Goal: Check status: Check status

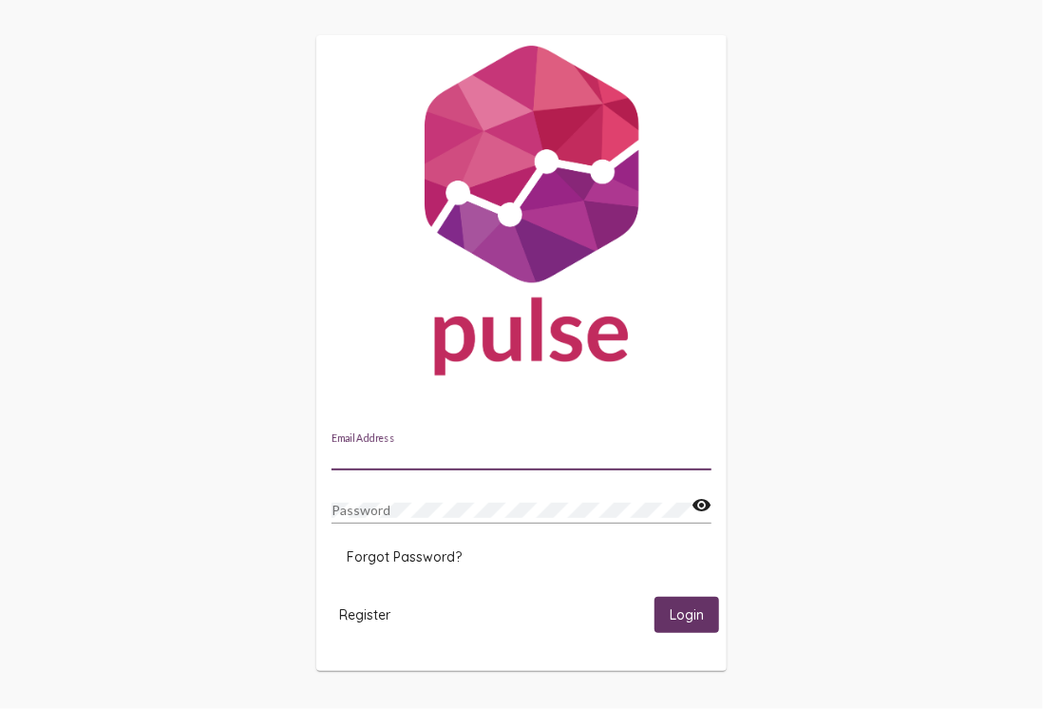
click at [415, 456] on input "Email Address" at bounding box center [521, 456] width 380 height 15
type input "tommy.nguyen@peelregion.ca"
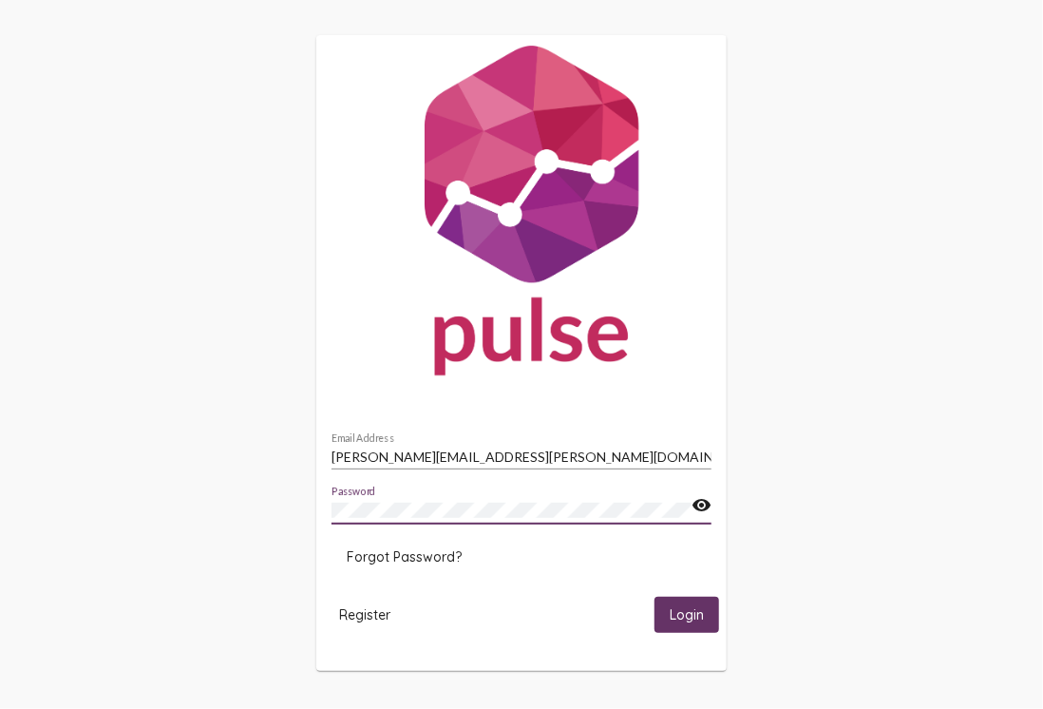
click at [654, 596] on button "Login" at bounding box center [686, 613] width 65 height 35
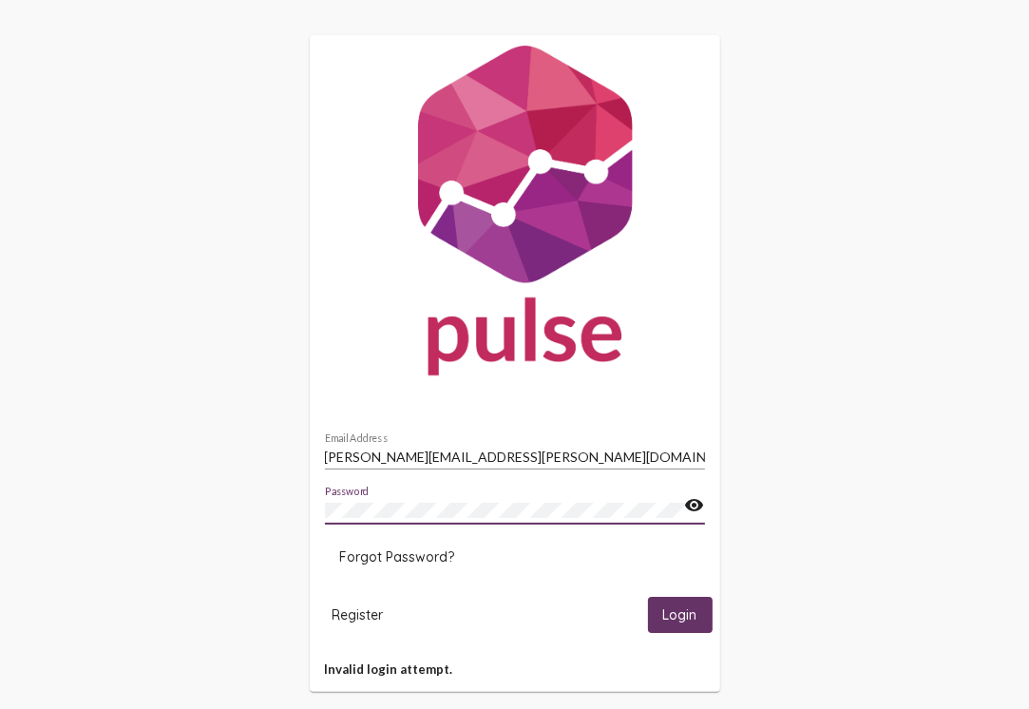
click at [648, 596] on button "Login" at bounding box center [680, 613] width 65 height 35
click at [528, 446] on div "tommy.nguyen@peelregion.ca Email Address" at bounding box center [515, 450] width 380 height 37
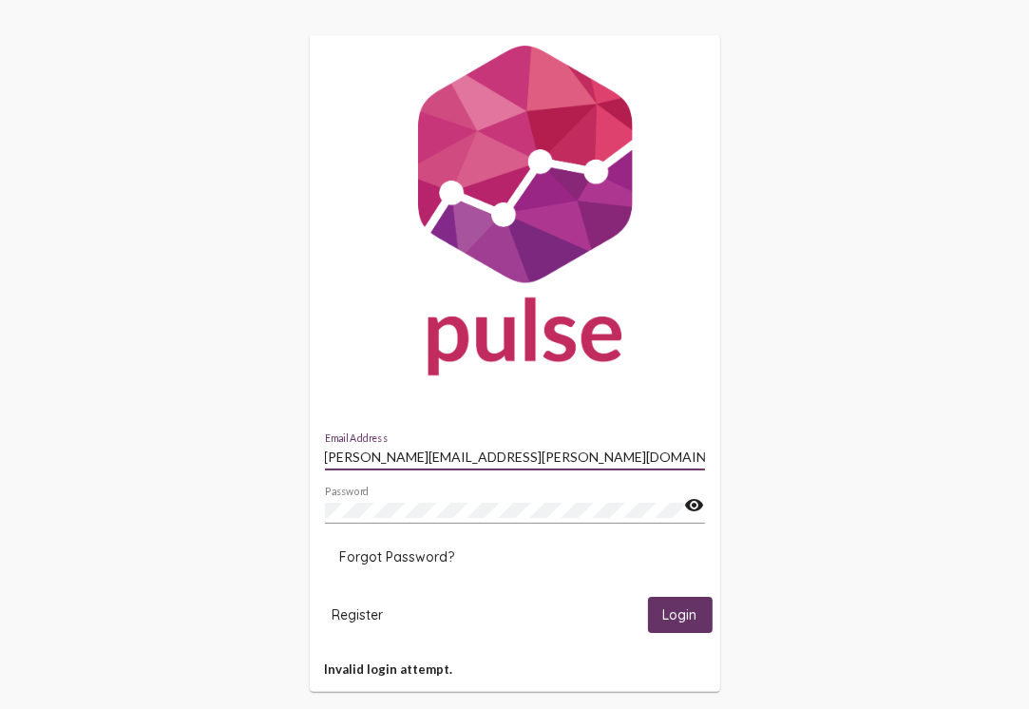
click at [511, 520] on div "Password" at bounding box center [505, 504] width 360 height 37
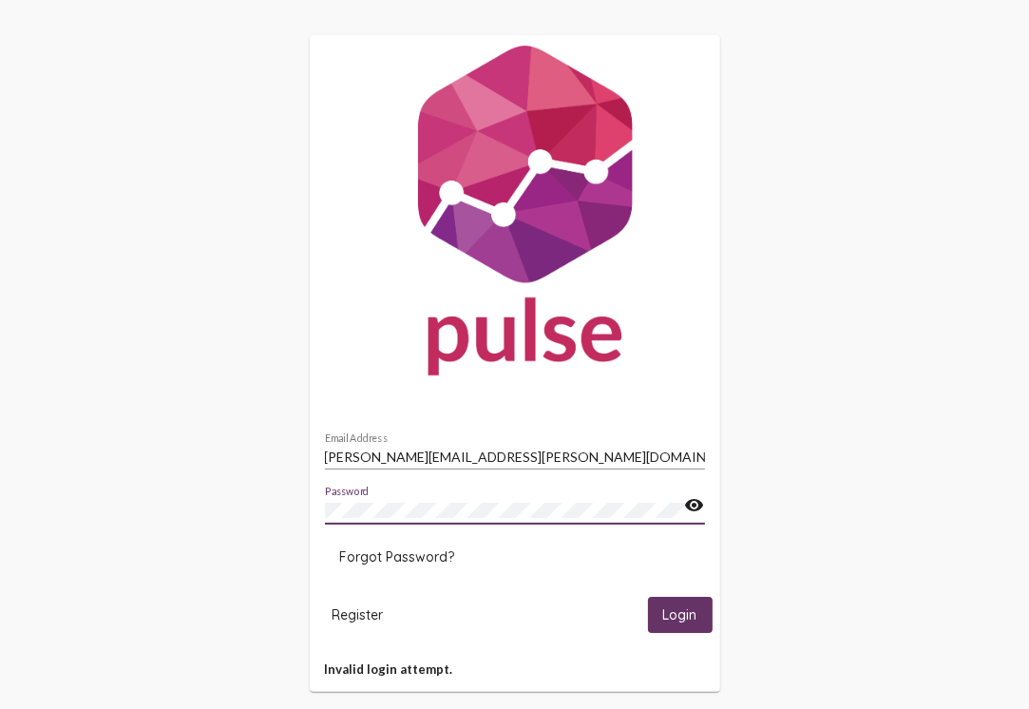
click at [648, 596] on button "Login" at bounding box center [680, 613] width 65 height 35
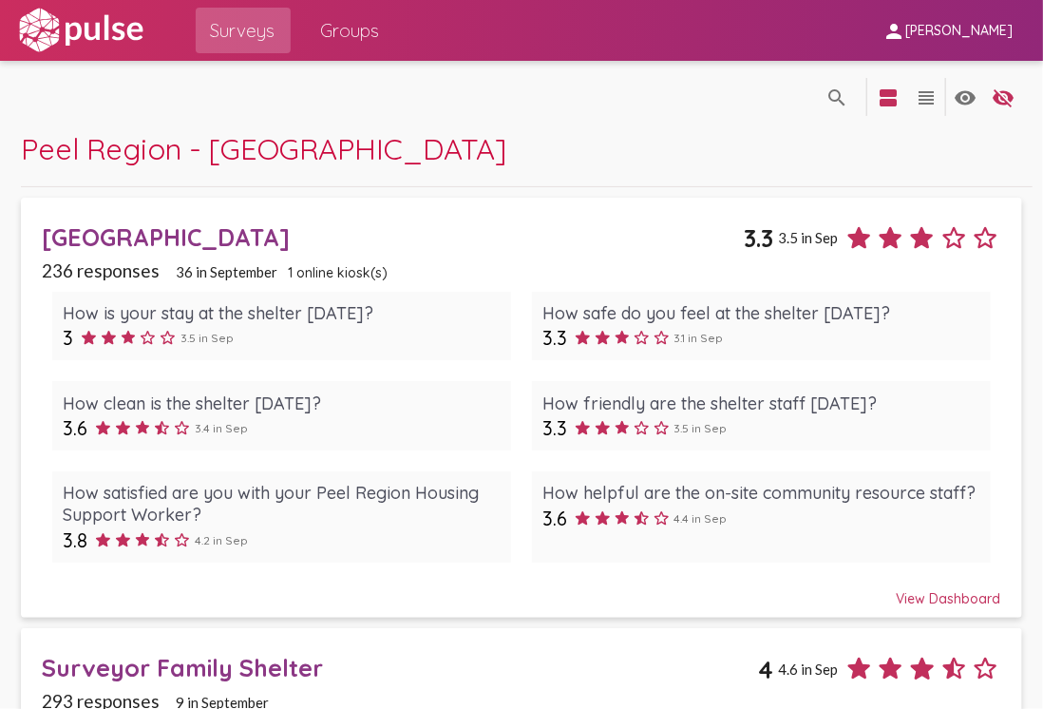
click at [927, 600] on div "View Dashboard" at bounding box center [521, 590] width 959 height 34
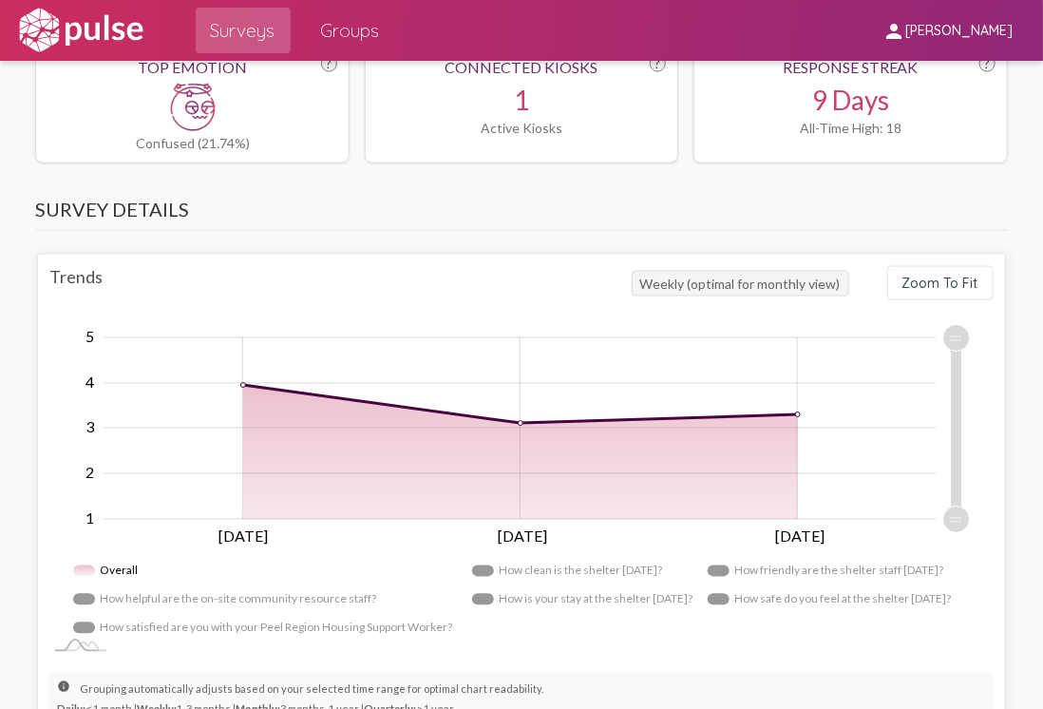
scroll to position [1235, 0]
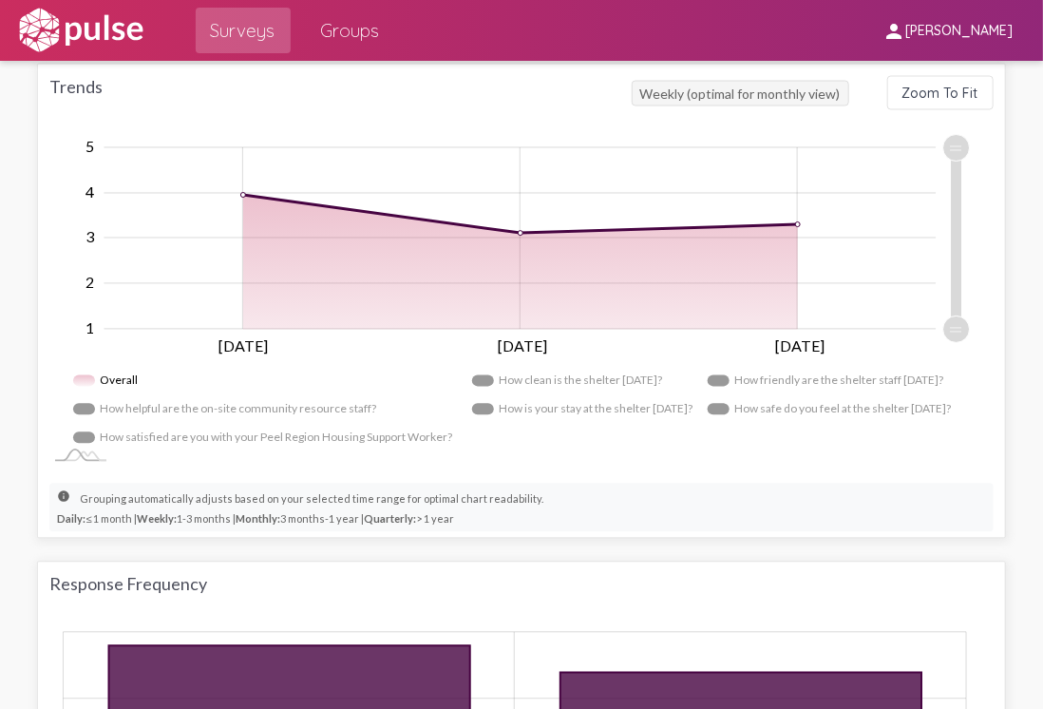
click at [738, 379] on rect "Legend" at bounding box center [823, 381] width 231 height 28
click at [601, 367] on rect "Legend" at bounding box center [564, 381] width 185 height 28
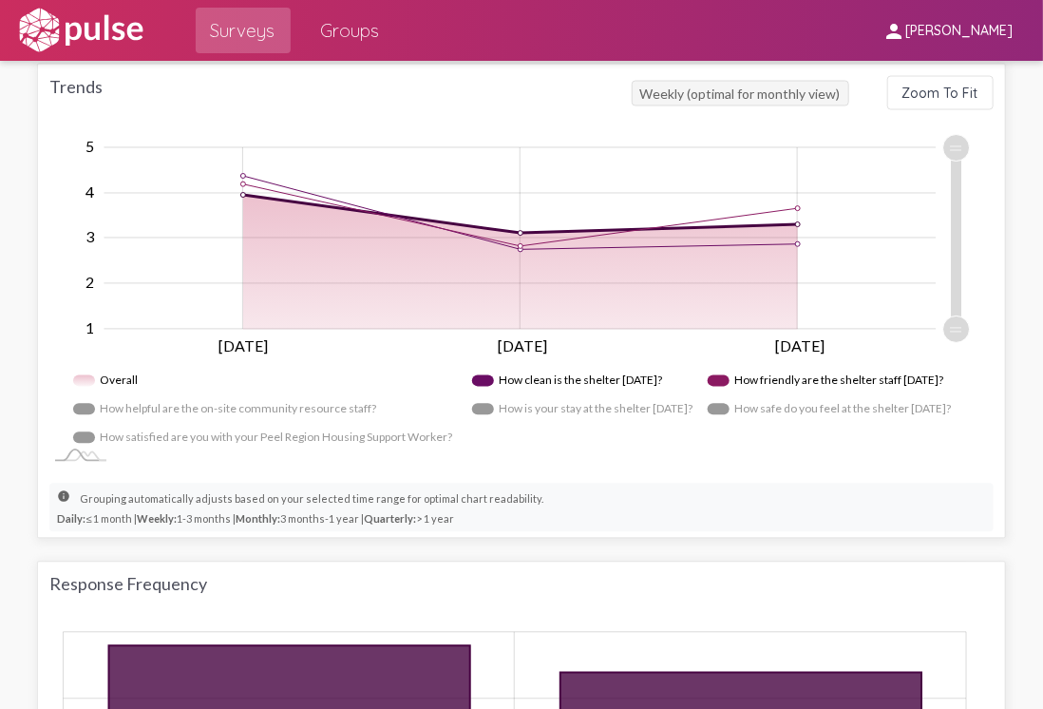
click at [599, 396] on rect "Legend" at bounding box center [580, 409] width 217 height 28
click at [708, 407] on rect "Legend" at bounding box center [827, 409] width 238 height 28
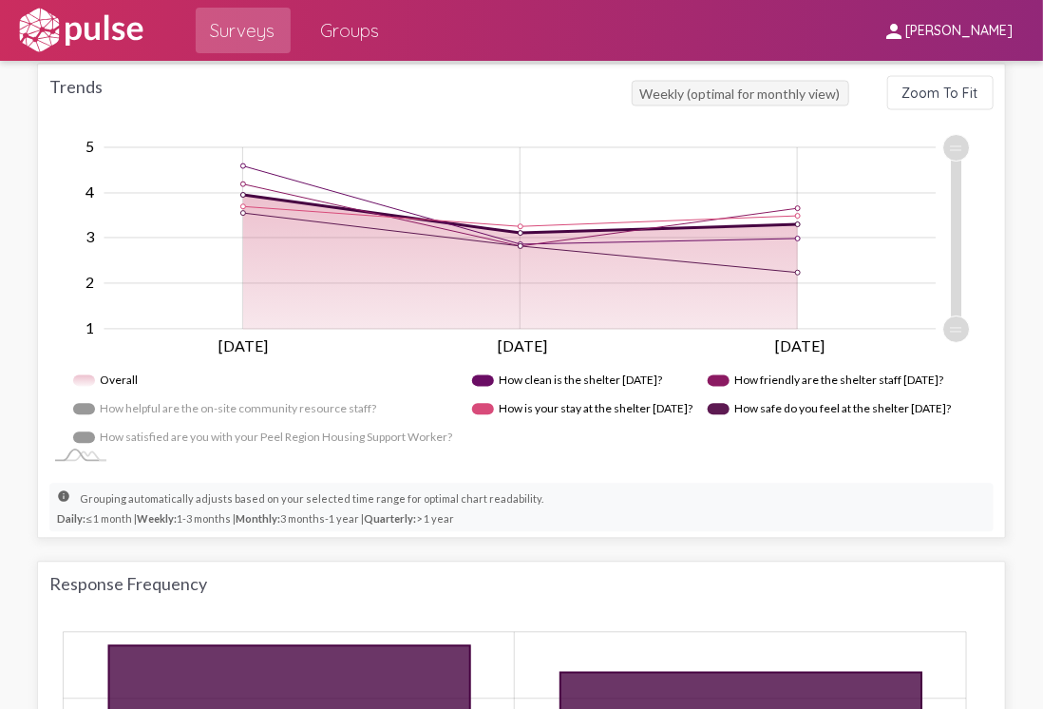
click at [257, 407] on rect "Legend" at bounding box center [223, 409] width 300 height 28
click at [257, 426] on rect "Legend" at bounding box center [263, 438] width 380 height 28
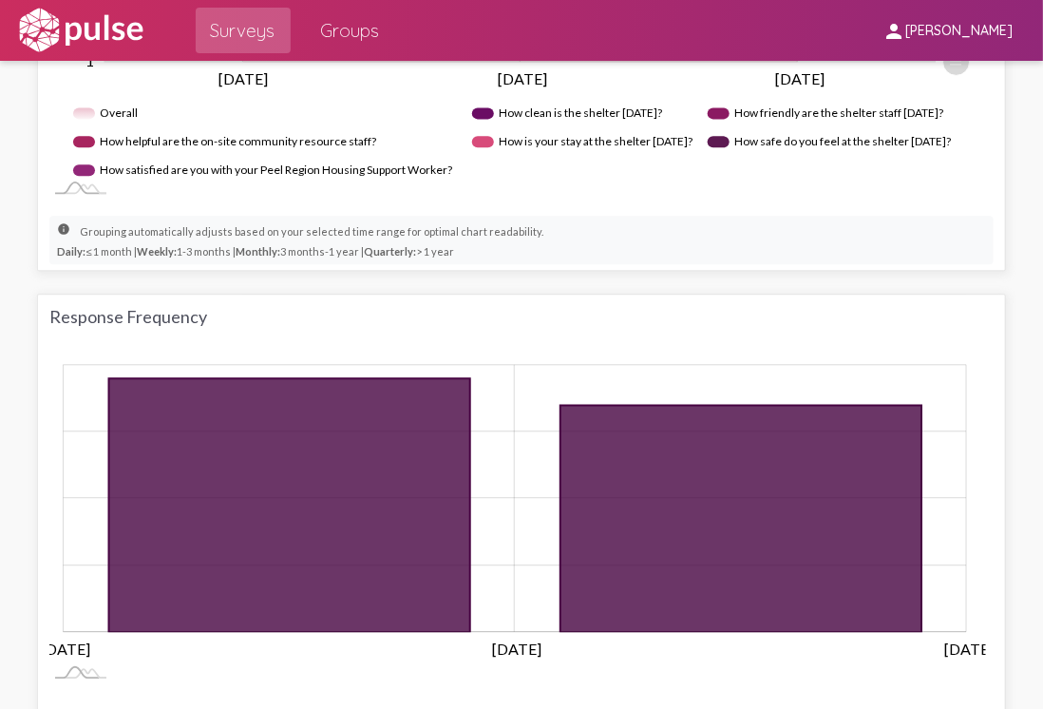
scroll to position [1615, 0]
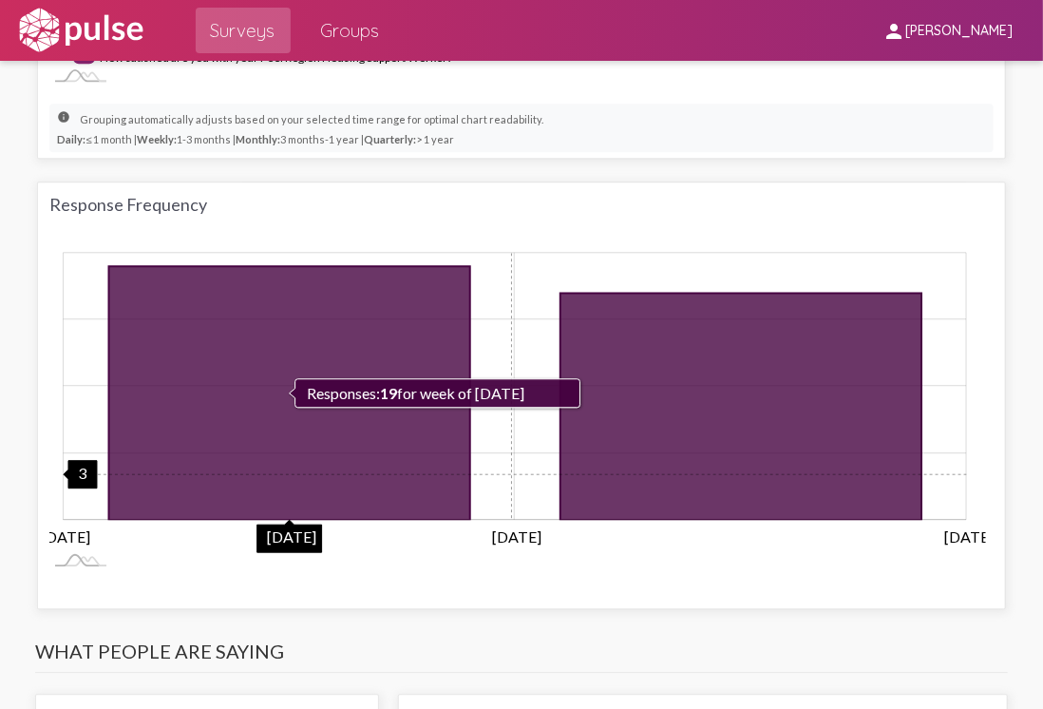
click at [508, 468] on rect "Chart" at bounding box center [515, 386] width 903 height 267
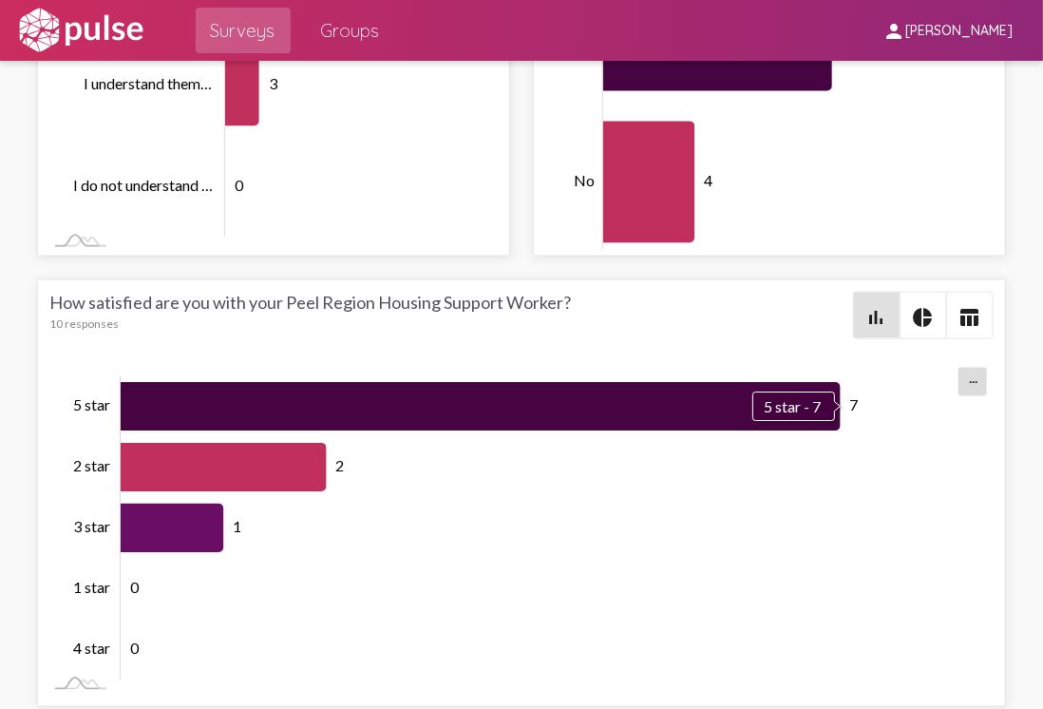
scroll to position [8731, 0]
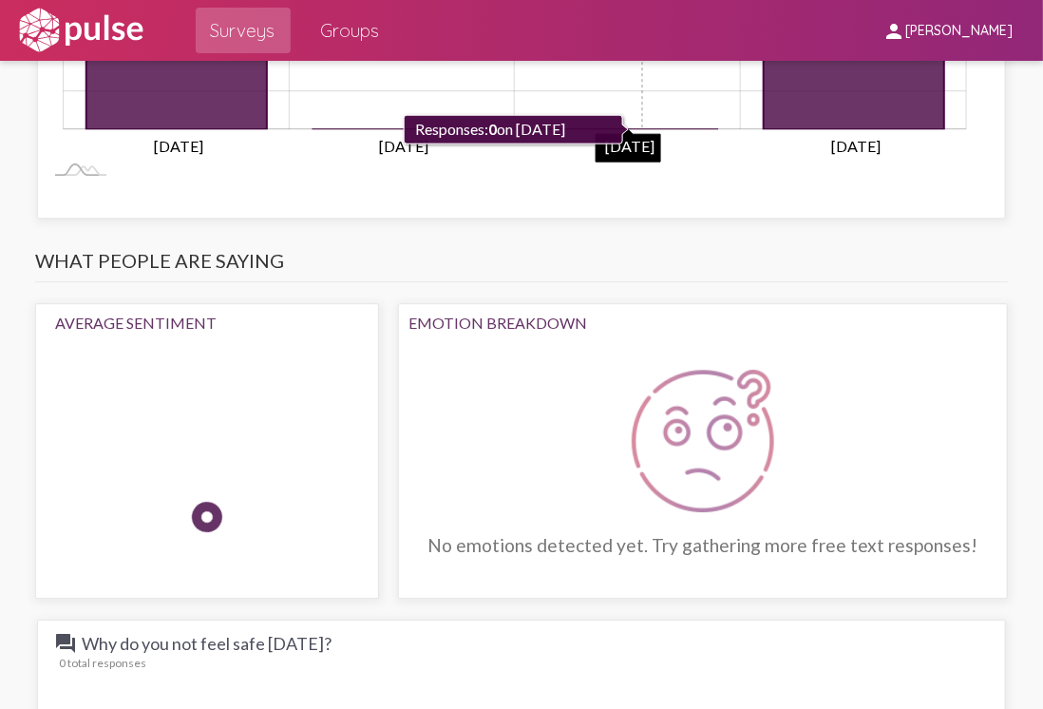
scroll to position [2089, 0]
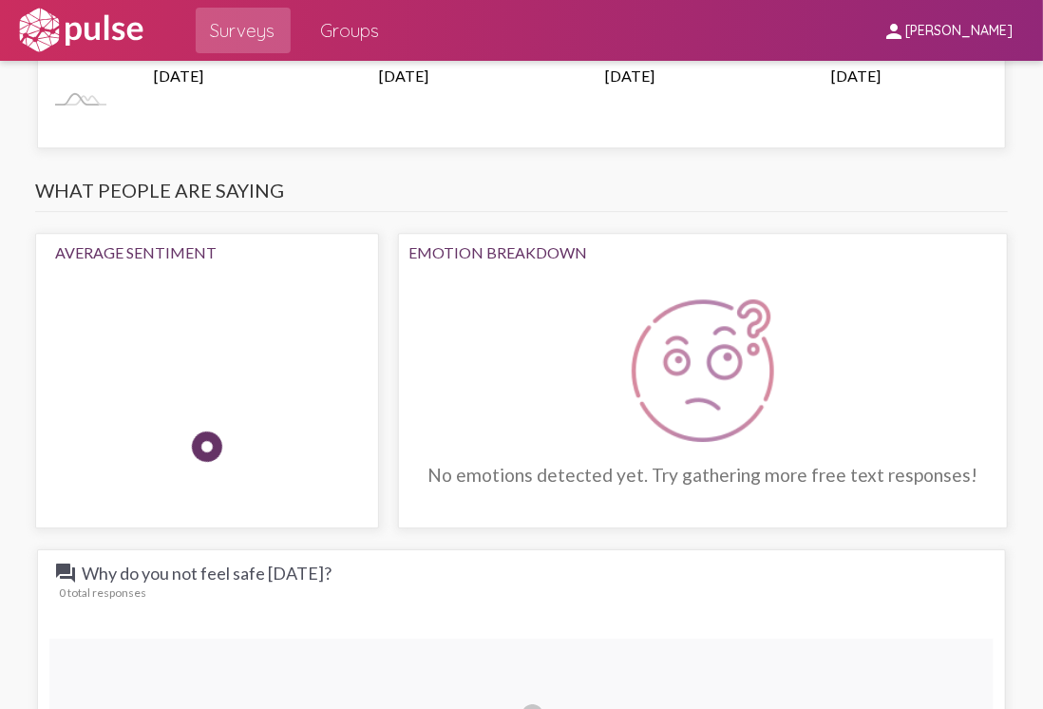
click at [228, 426] on div at bounding box center [207, 446] width 41 height 41
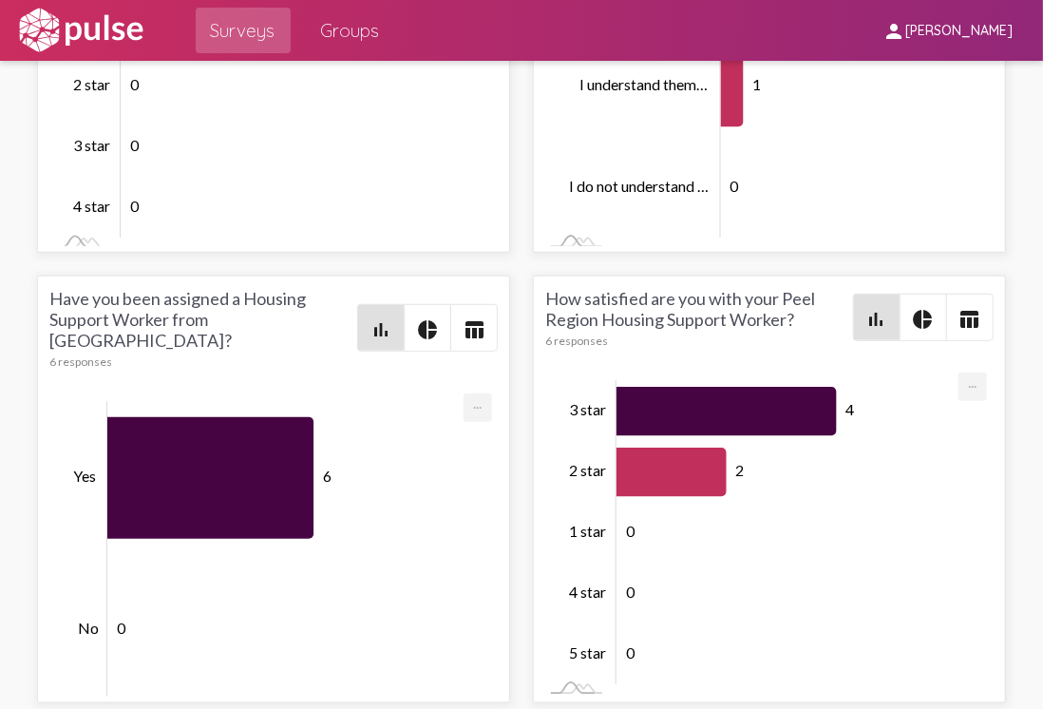
scroll to position [4, 0]
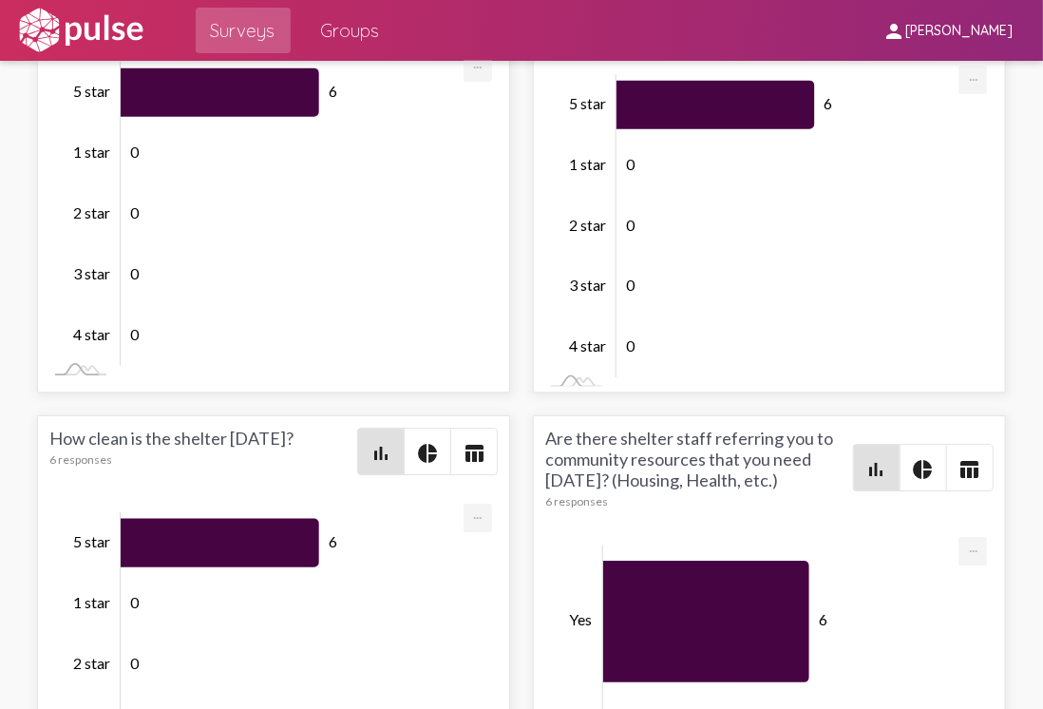
scroll to position [4533, 0]
